Goal: Task Accomplishment & Management: Manage account settings

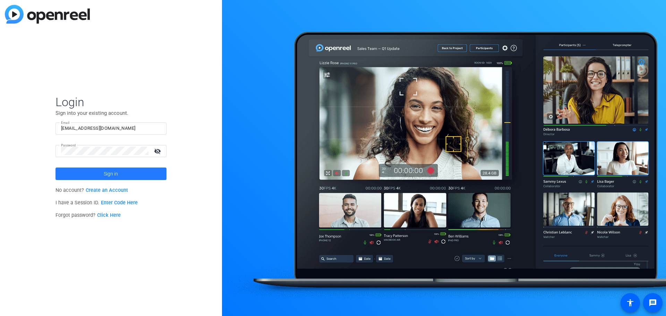
click at [129, 173] on span at bounding box center [111, 174] width 111 height 17
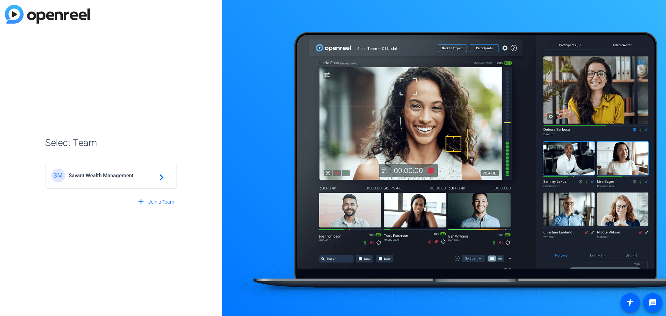
click at [125, 176] on span "Savant Wealth Management" at bounding box center [112, 175] width 87 height 6
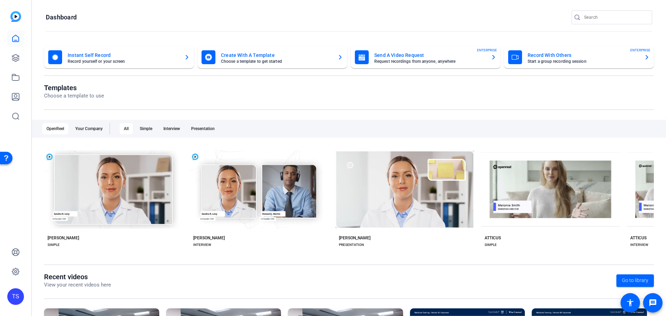
click at [423, 59] on mat-card-title "Send A Video Request" at bounding box center [429, 55] width 111 height 8
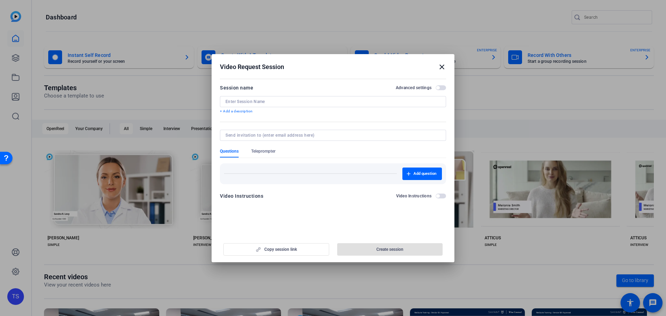
click at [444, 67] on mat-icon "close" at bounding box center [442, 67] width 8 height 8
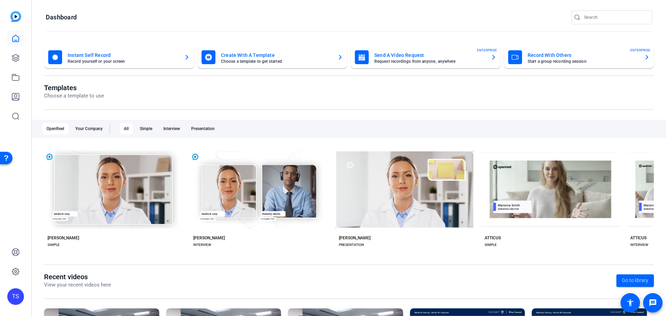
click at [18, 297] on div "TS" at bounding box center [15, 296] width 17 height 17
click at [46, 287] on div "Savant Wealth Management" at bounding box center [56, 292] width 49 height 14
click at [13, 298] on div "TS" at bounding box center [15, 296] width 17 height 17
click at [46, 279] on div "Tricia Salamone" at bounding box center [56, 281] width 49 height 7
click at [14, 272] on icon at bounding box center [15, 272] width 8 height 8
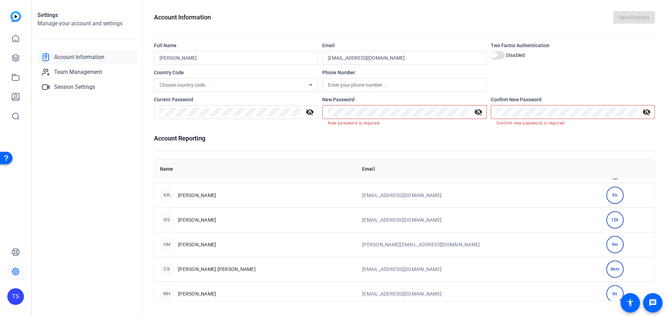
scroll to position [35, 0]
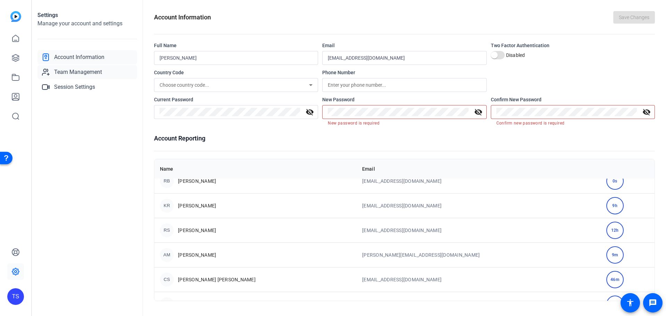
click at [83, 70] on span "Team Management" at bounding box center [78, 72] width 48 height 8
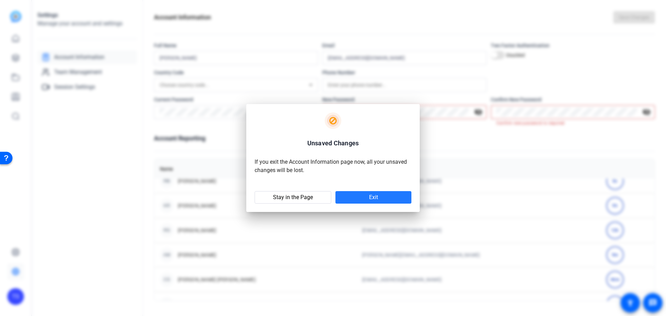
click at [371, 195] on span "Exit" at bounding box center [373, 197] width 9 height 7
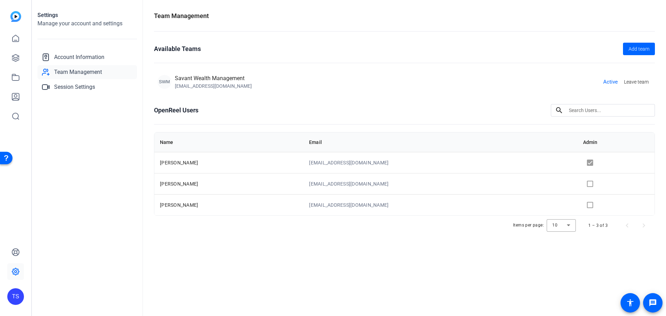
click at [585, 205] on td at bounding box center [616, 204] width 77 height 21
click at [586, 162] on td at bounding box center [616, 162] width 77 height 21
click at [636, 83] on span "Leave team" at bounding box center [636, 81] width 25 height 7
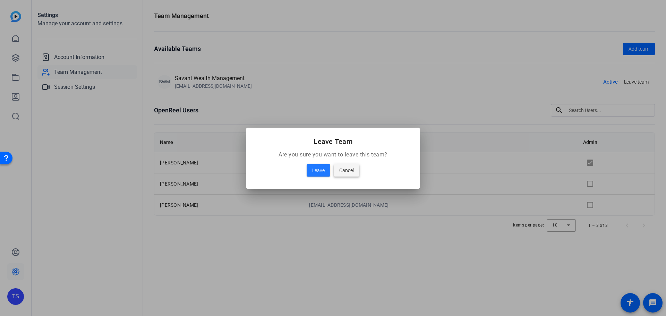
click at [345, 171] on span "Cancel" at bounding box center [346, 170] width 15 height 8
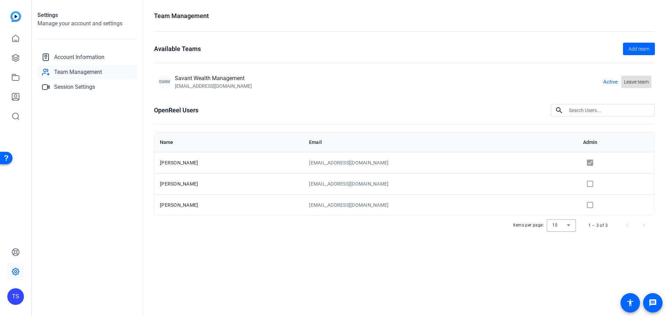
click at [584, 163] on td at bounding box center [616, 162] width 77 height 21
click at [583, 161] on td at bounding box center [616, 162] width 77 height 21
drag, startPoint x: 587, startPoint y: 201, endPoint x: 585, endPoint y: 205, distance: 4.5
click at [585, 204] on td at bounding box center [616, 204] width 77 height 21
click at [585, 205] on td at bounding box center [616, 204] width 77 height 21
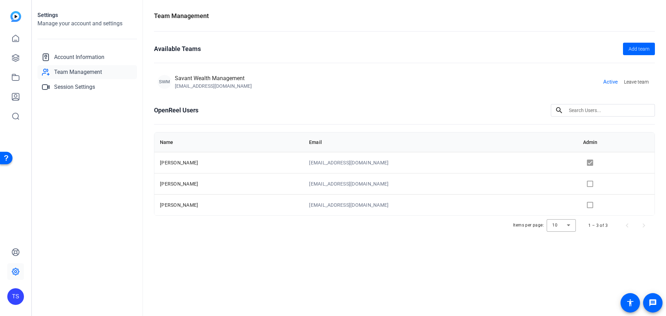
click at [585, 205] on td at bounding box center [616, 204] width 77 height 21
click at [94, 54] on span "Account Information" at bounding box center [79, 57] width 50 height 8
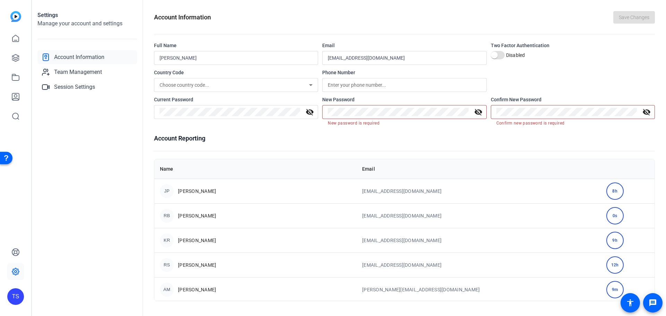
click at [201, 189] on span "Jennifer Parrish" at bounding box center [197, 191] width 38 height 7
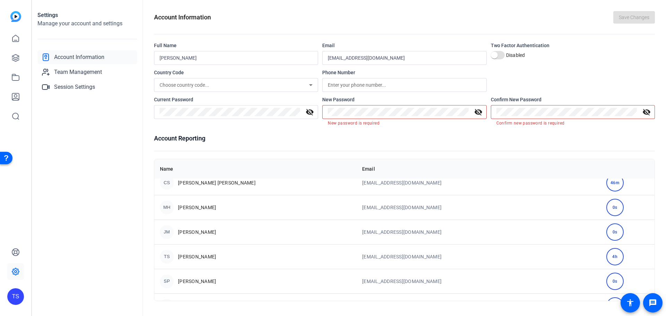
scroll to position [129, 0]
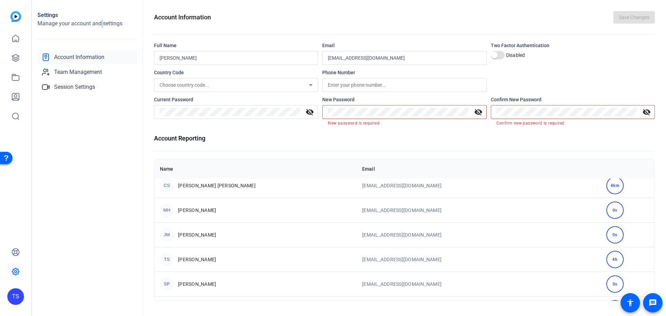
click at [102, 25] on h2 "Manage your account and settings" at bounding box center [87, 23] width 100 height 8
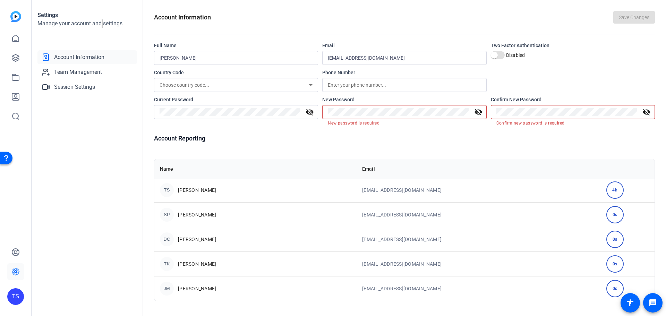
click at [5, 155] on div "Open Resource Center" at bounding box center [6, 158] width 6 height 6
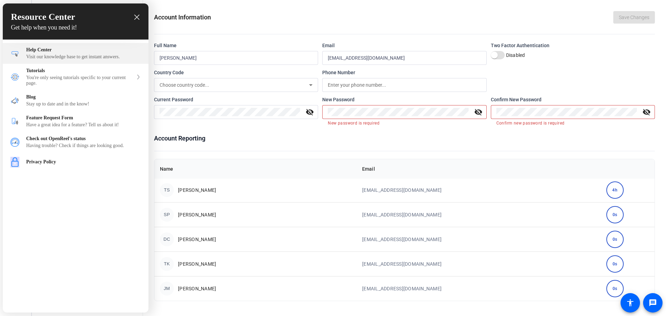
click at [53, 53] on div "Help Center" at bounding box center [83, 50] width 115 height 6
click at [136, 15] on icon "close resource center" at bounding box center [136, 17] width 5 height 5
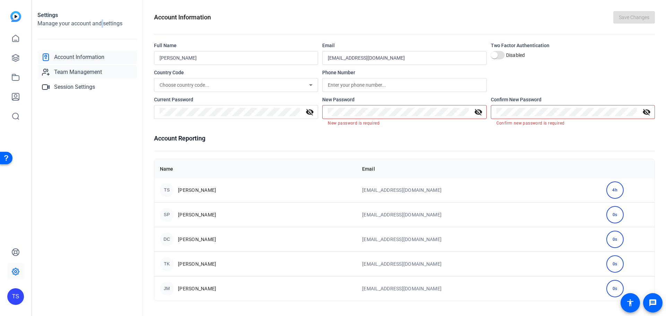
click at [82, 69] on span "Team Management" at bounding box center [78, 72] width 48 height 8
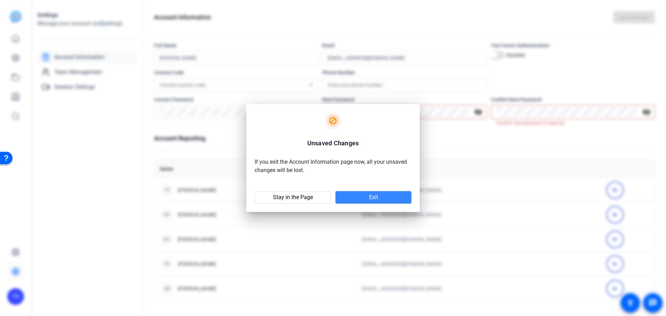
click at [373, 195] on span "Exit" at bounding box center [373, 197] width 9 height 7
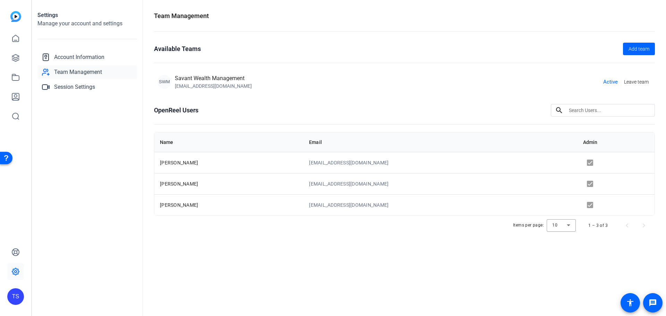
click at [584, 162] on td at bounding box center [616, 162] width 77 height 21
